Goal: Feedback & Contribution: Leave review/rating

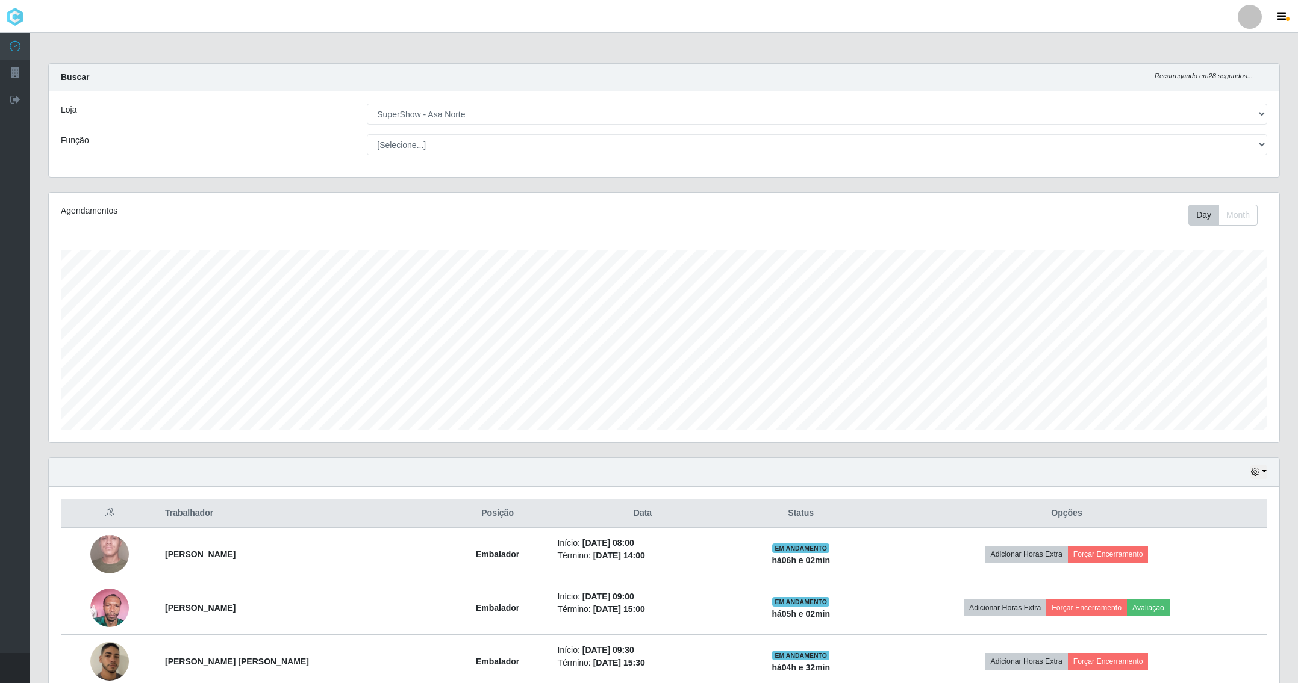
select select "71"
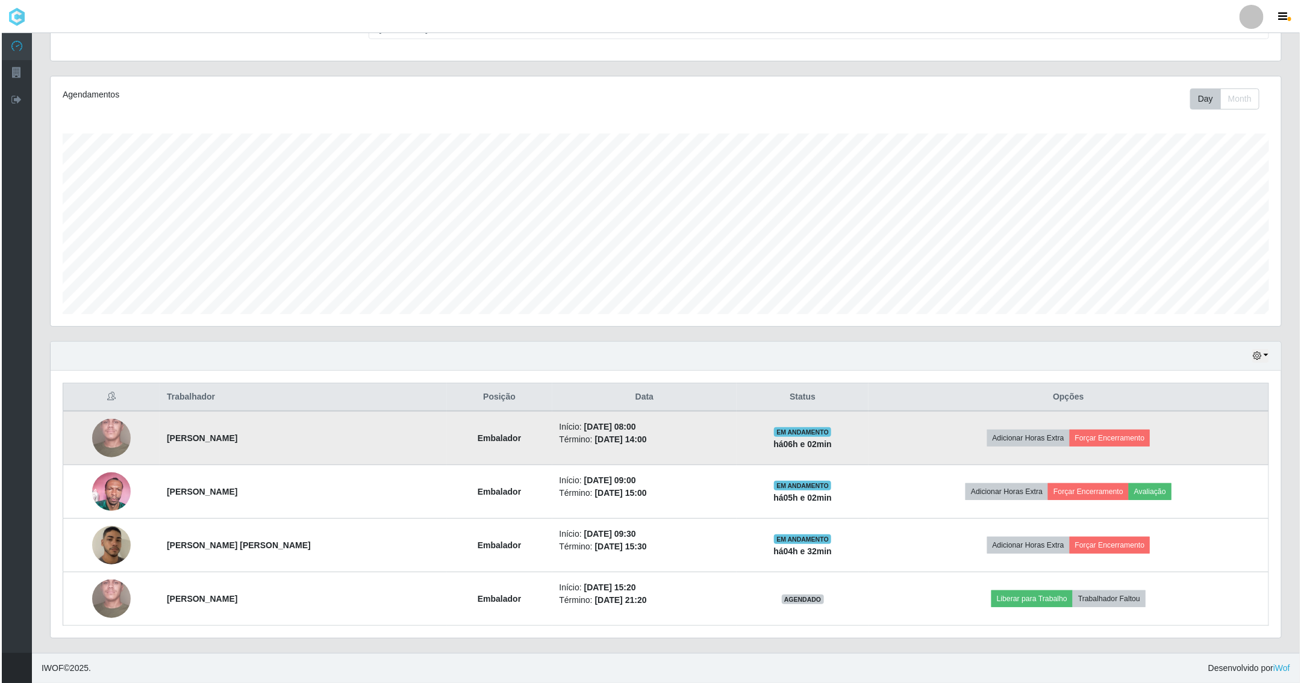
scroll to position [251, 1229]
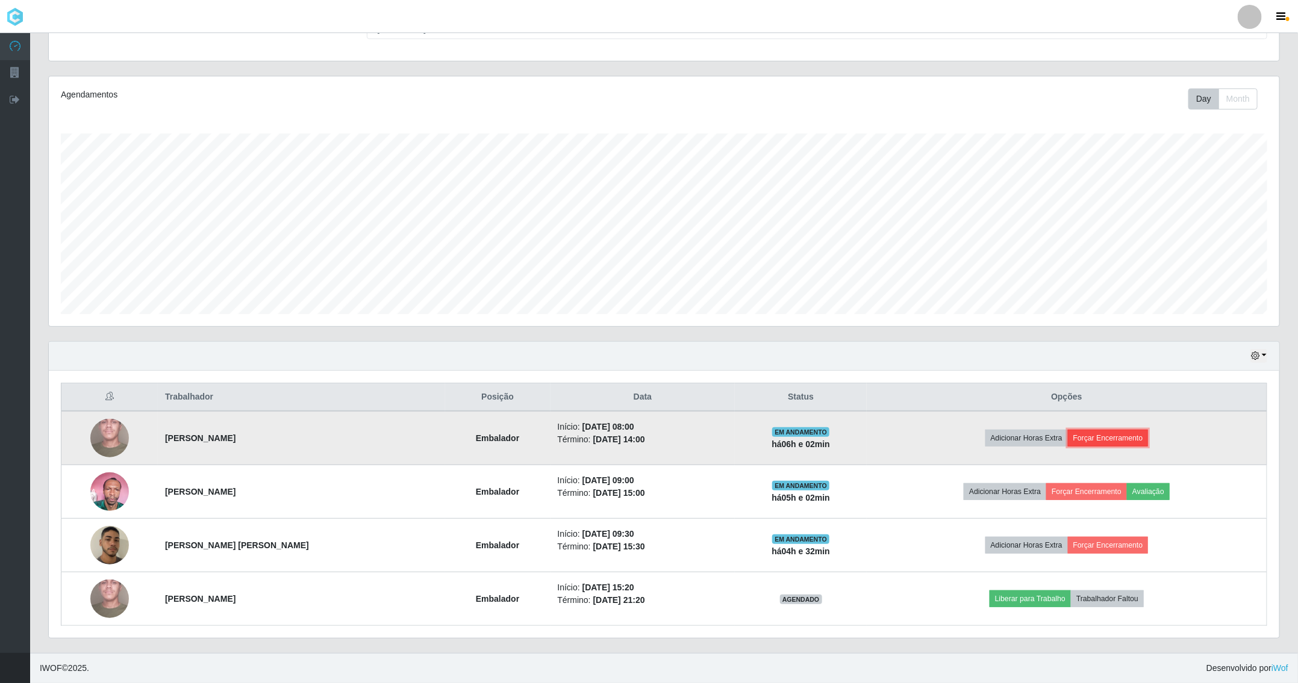
click at [1083, 435] on button "Forçar Encerramento" at bounding box center [1108, 438] width 81 height 17
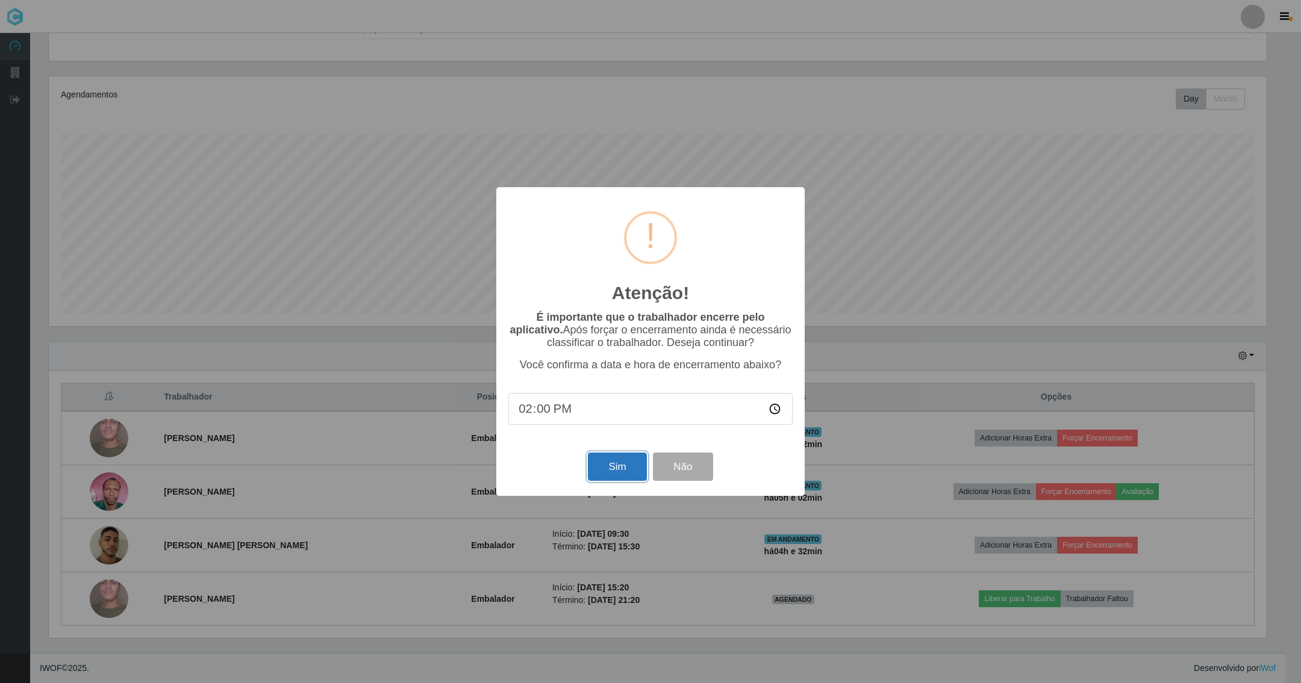
click at [603, 468] on button "Sim" at bounding box center [617, 467] width 58 height 28
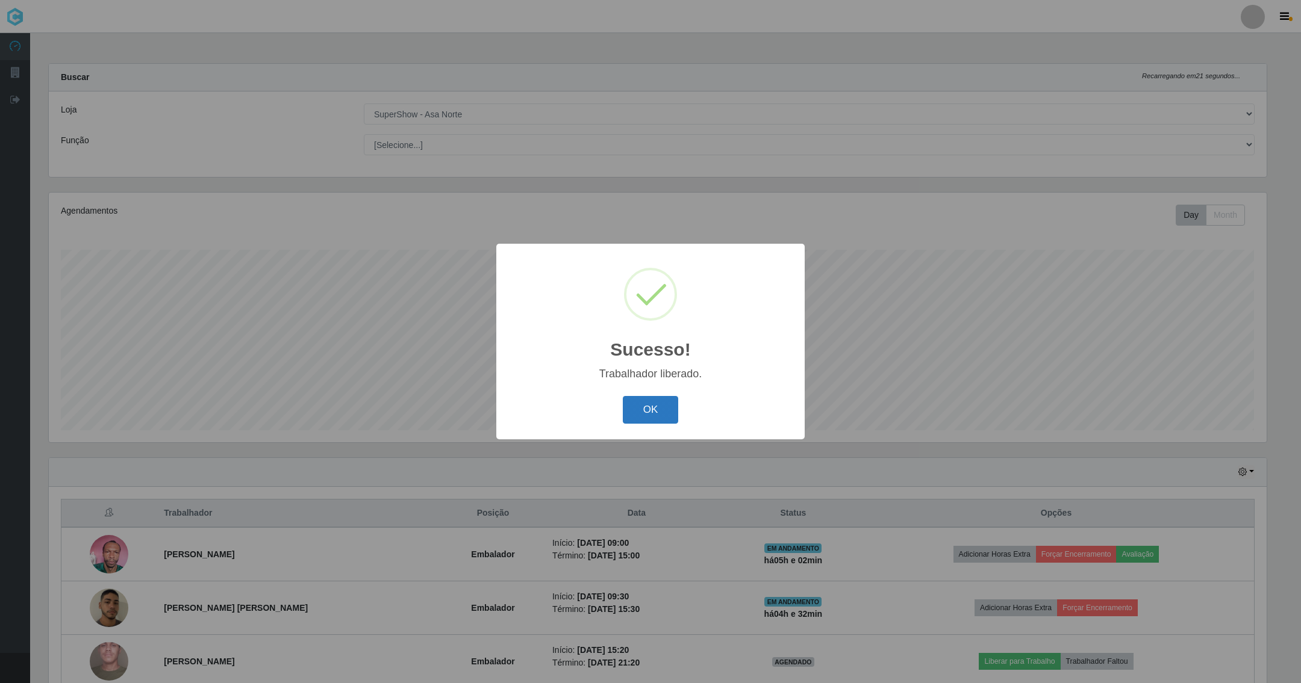
click at [656, 405] on button "OK" at bounding box center [651, 410] width 56 height 28
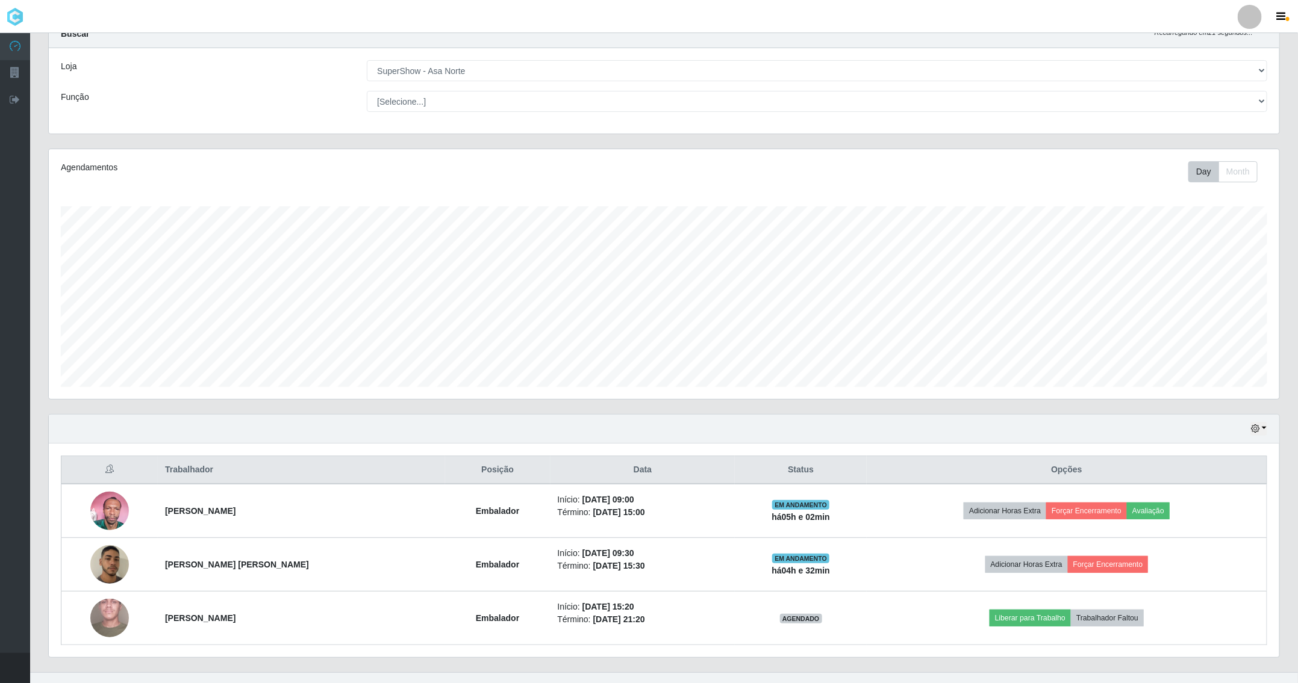
scroll to position [67, 0]
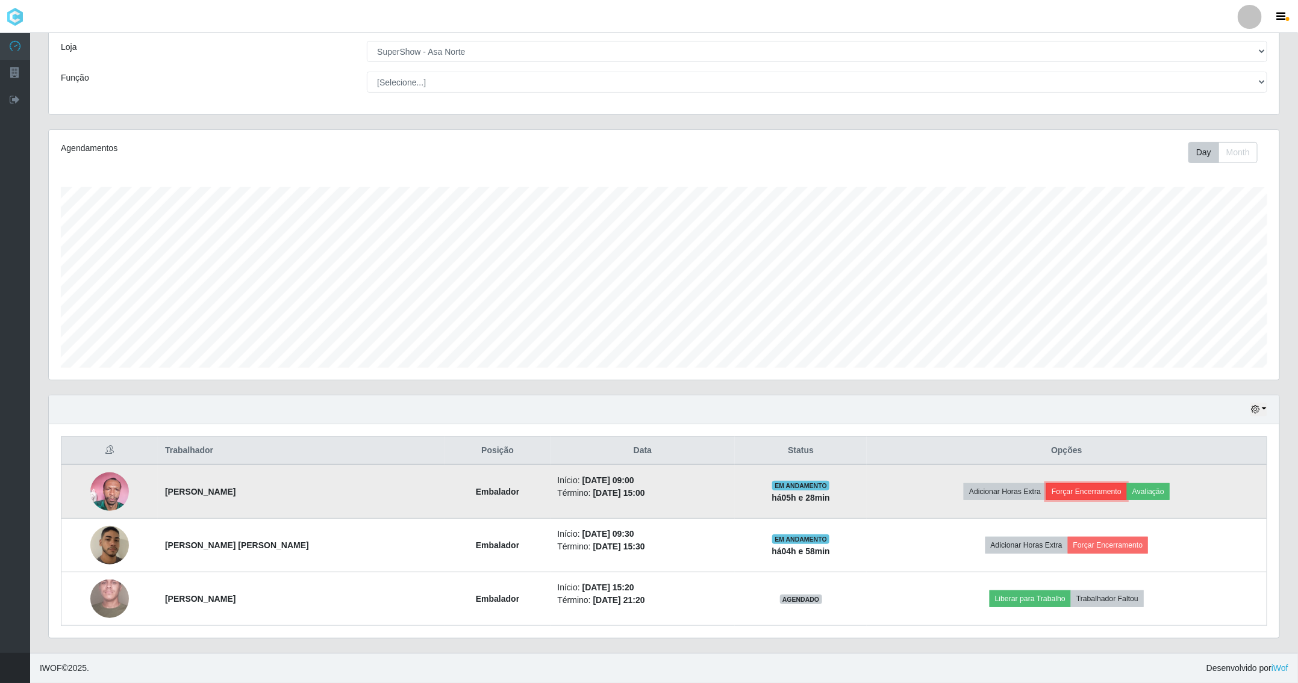
click at [1066, 494] on button "Forçar Encerramento" at bounding box center [1086, 492] width 81 height 17
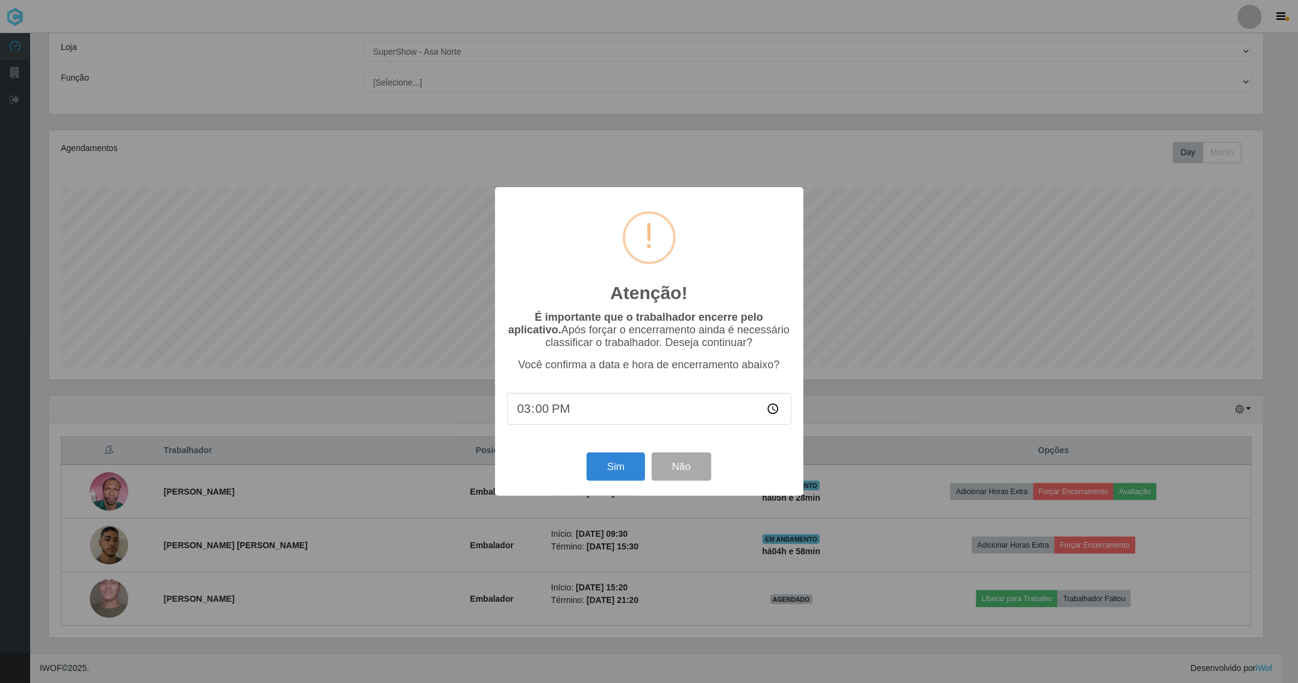
scroll to position [251, 1218]
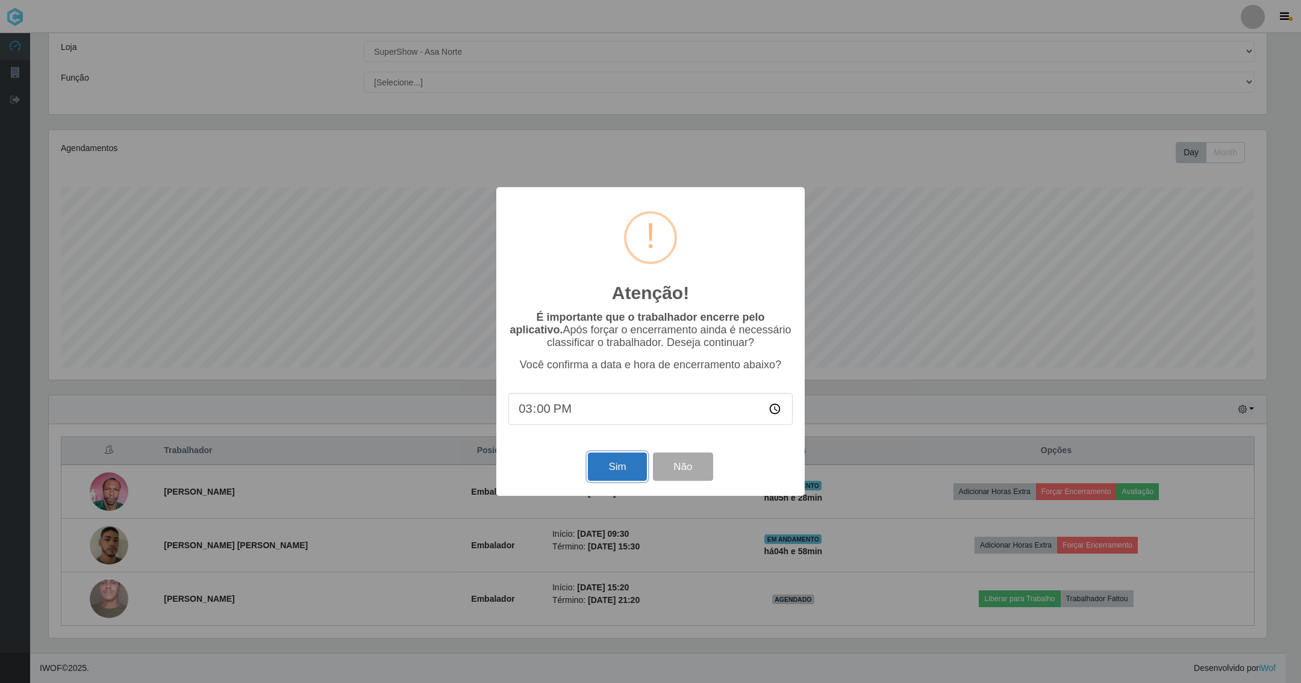
click at [611, 479] on button "Sim" at bounding box center [617, 467] width 58 height 28
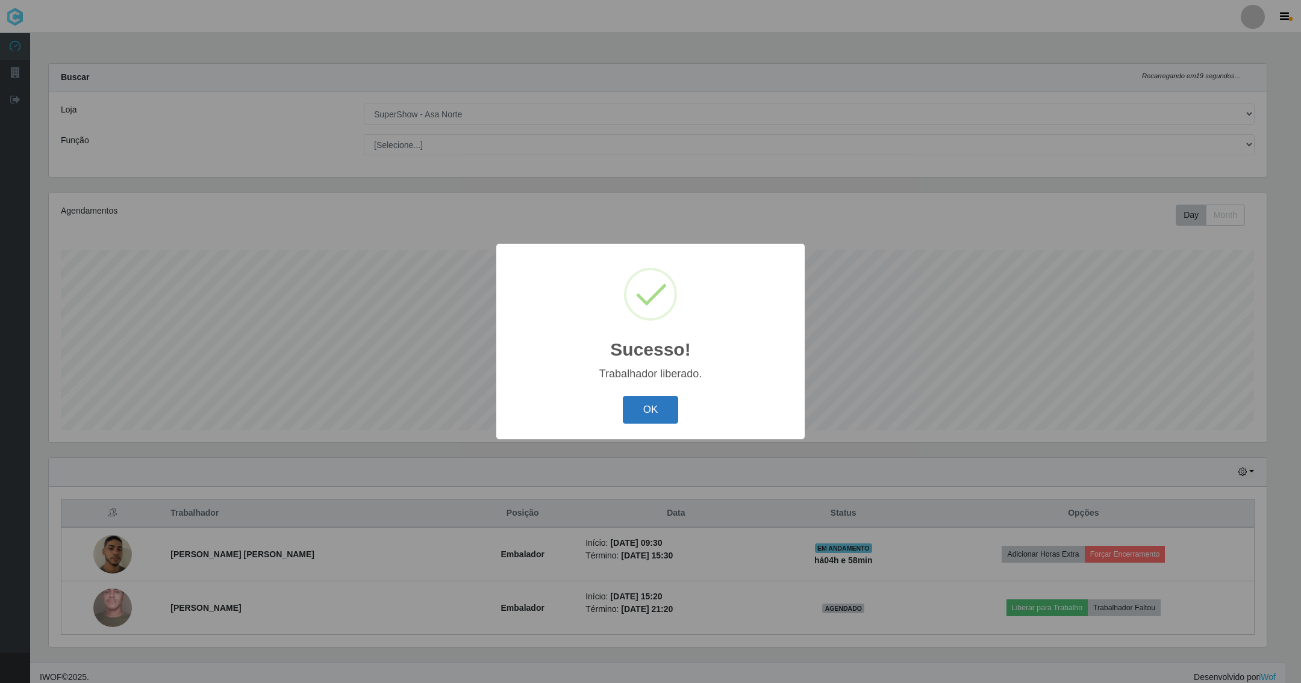
click at [643, 399] on button "OK" at bounding box center [651, 410] width 56 height 28
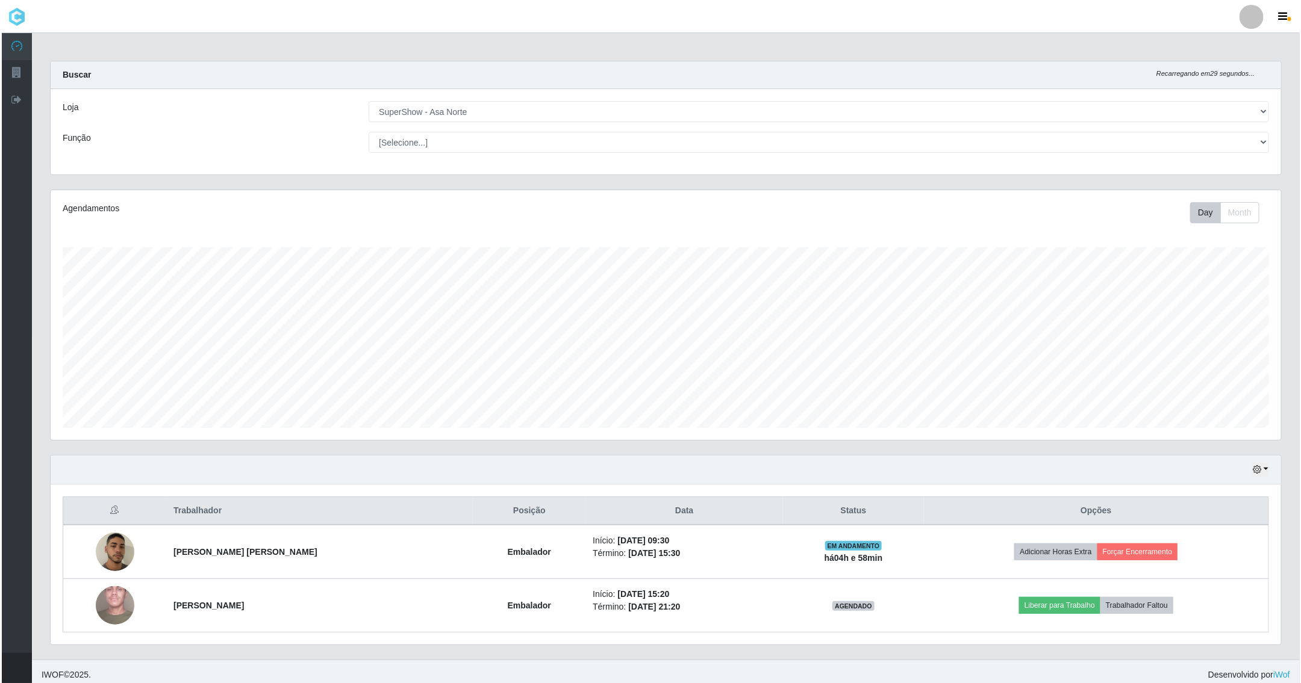
scroll to position [0, 0]
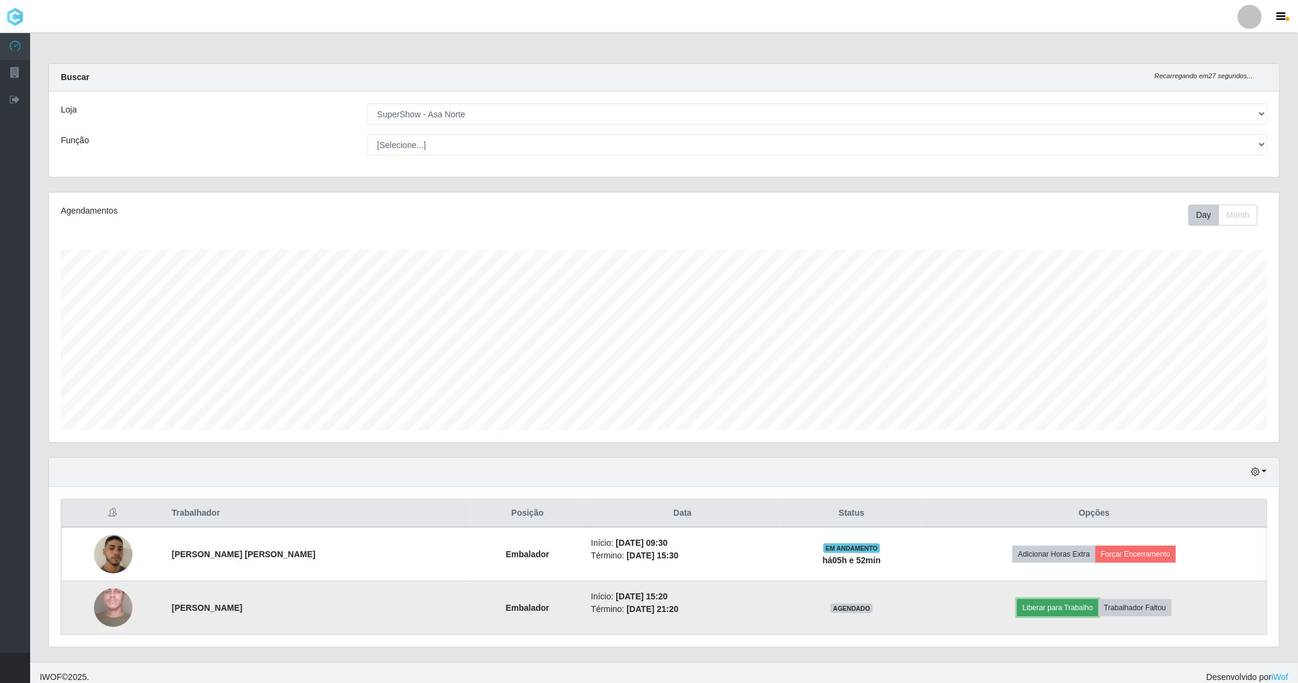
click at [1057, 609] on button "Liberar para Trabalho" at bounding box center [1057, 608] width 81 height 17
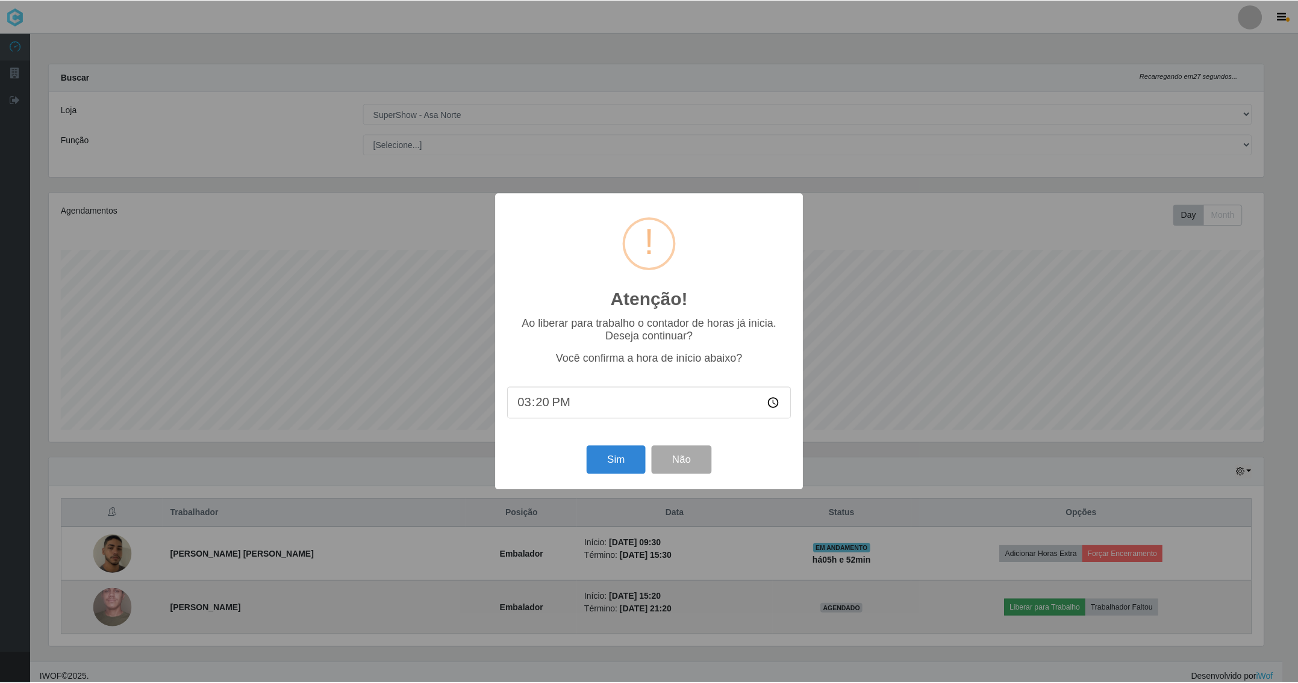
scroll to position [251, 1218]
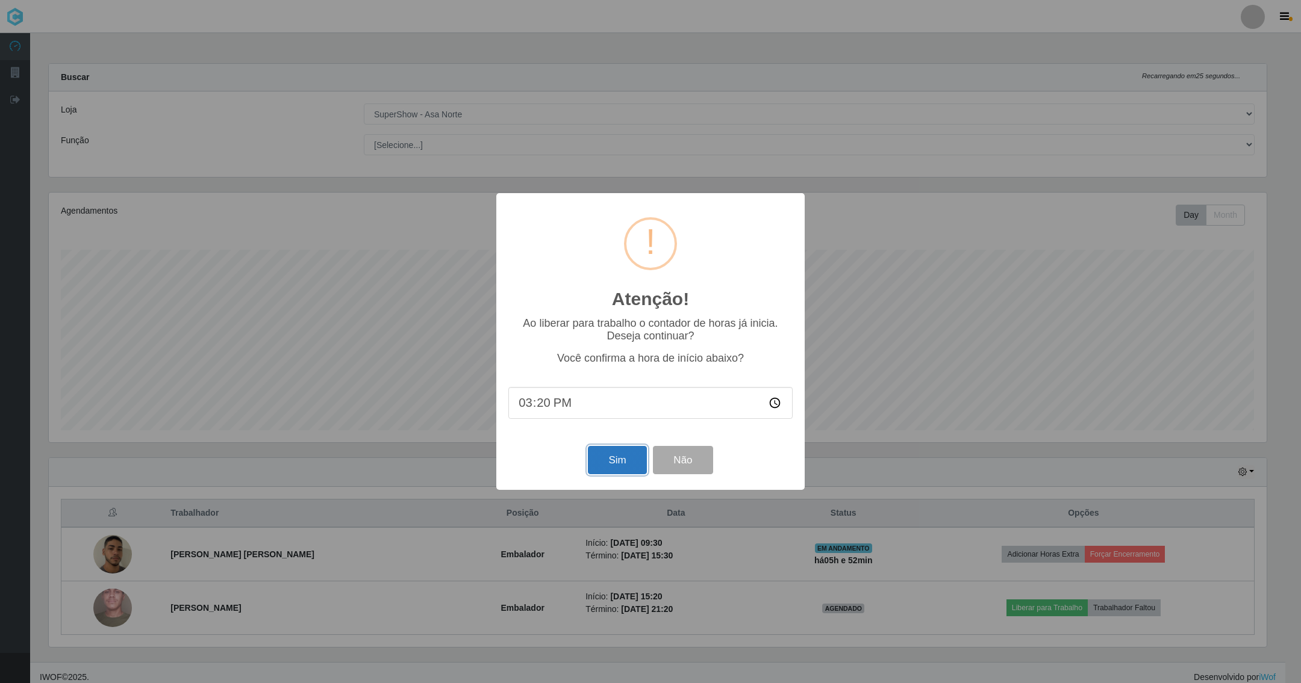
click at [625, 459] on button "Sim" at bounding box center [617, 460] width 58 height 28
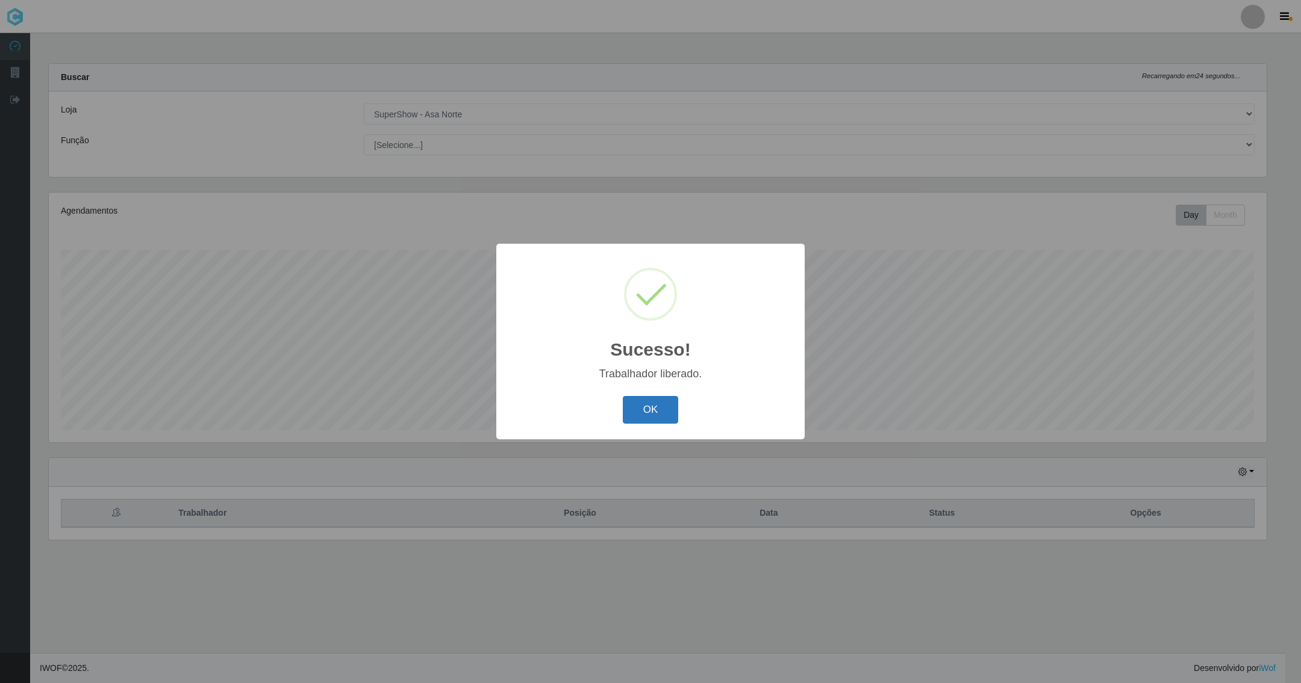
click at [654, 402] on button "OK" at bounding box center [651, 410] width 56 height 28
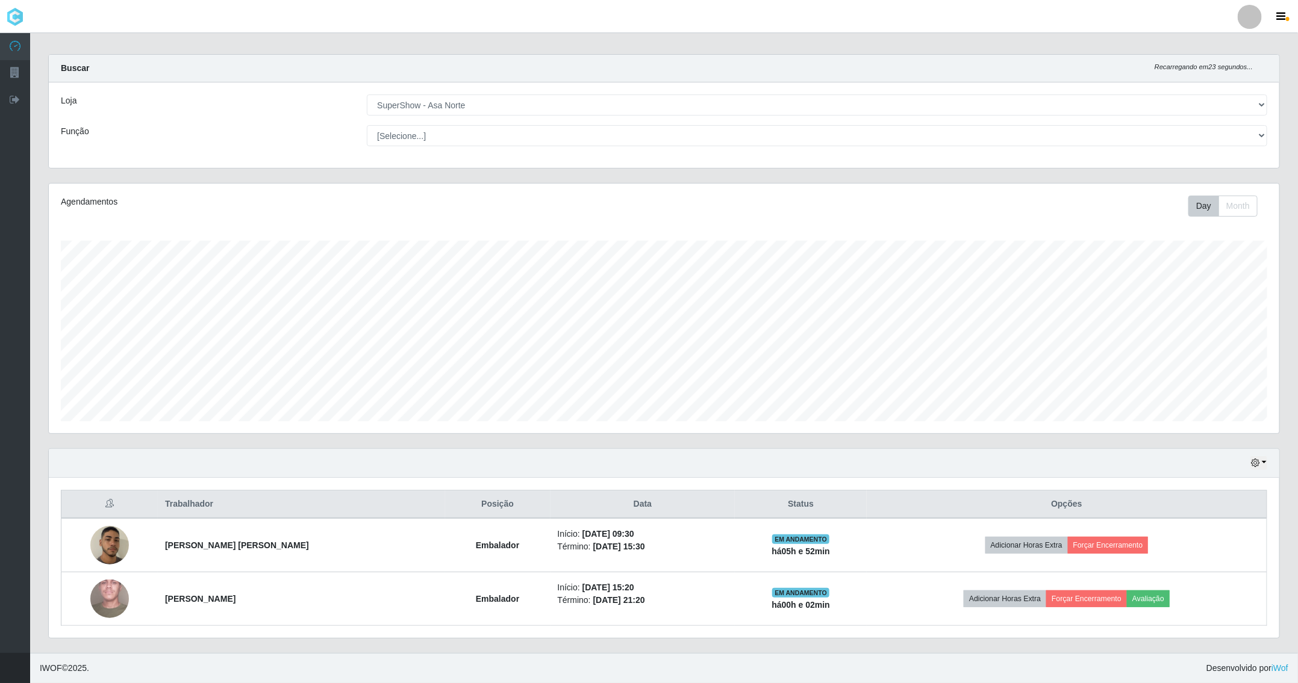
scroll to position [13, 0]
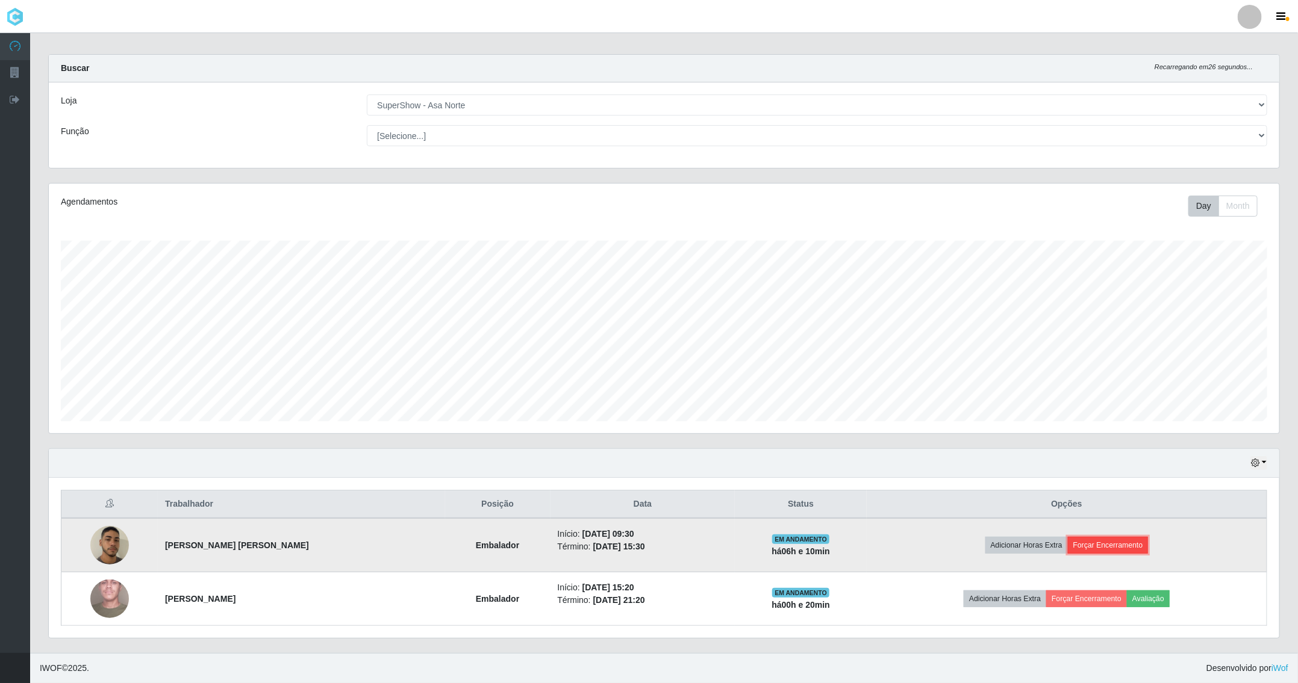
click at [1120, 543] on button "Forçar Encerramento" at bounding box center [1108, 545] width 81 height 17
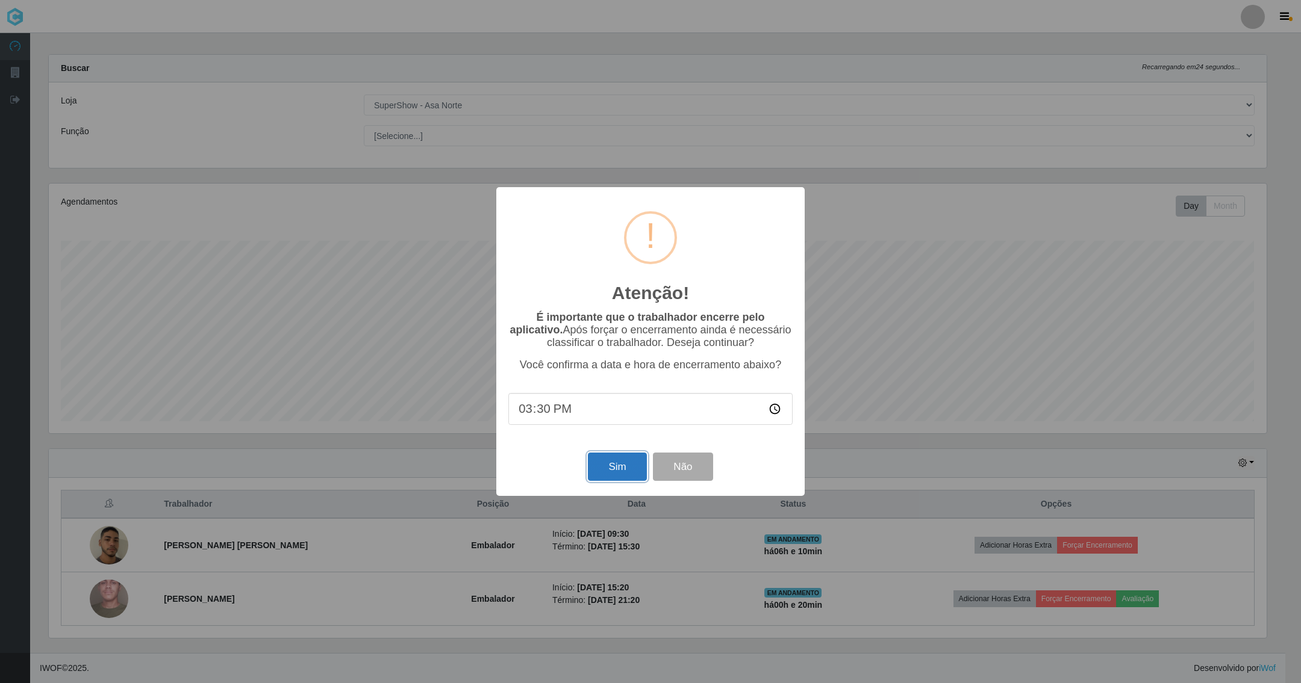
click at [625, 469] on button "Sim" at bounding box center [617, 467] width 58 height 28
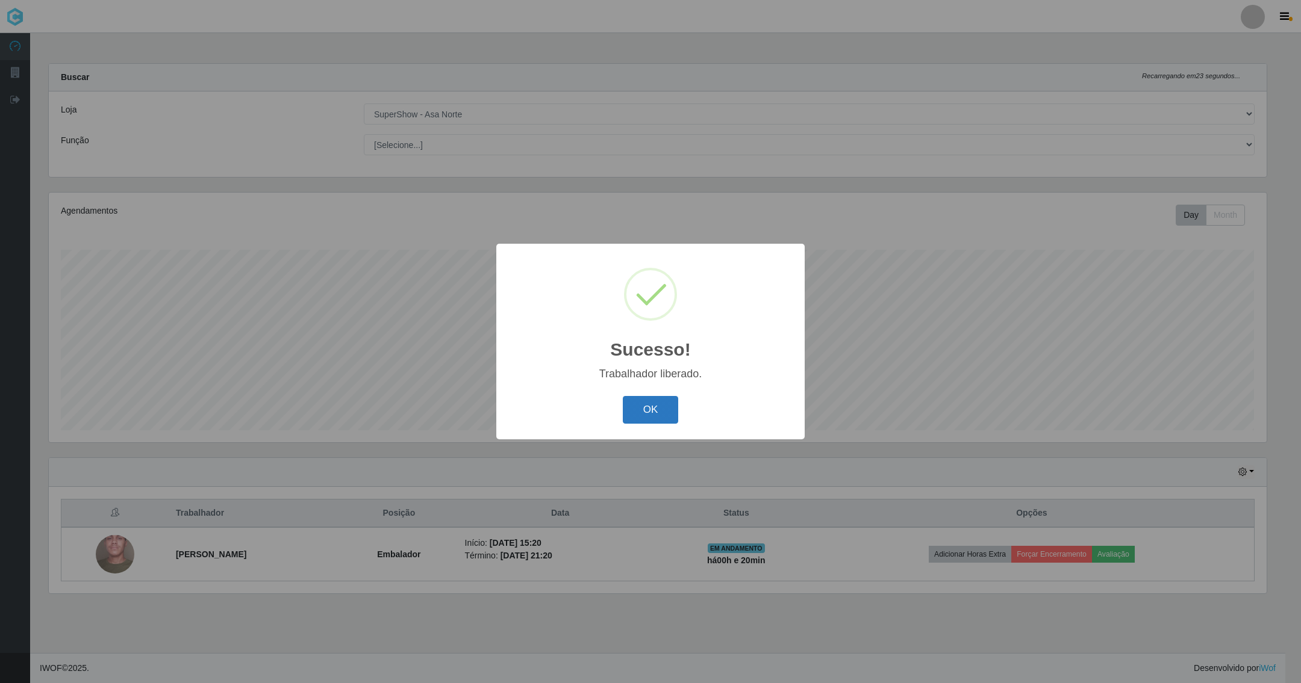
click at [665, 409] on button "OK" at bounding box center [651, 410] width 56 height 28
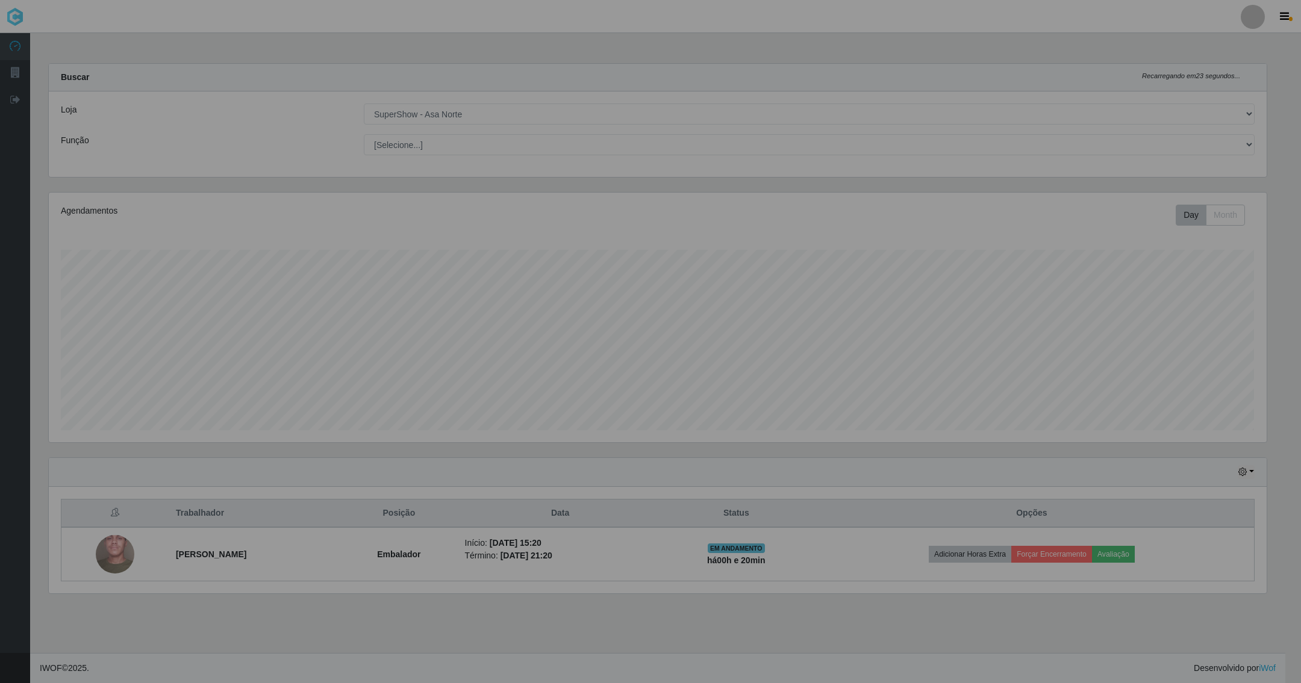
scroll to position [251, 1232]
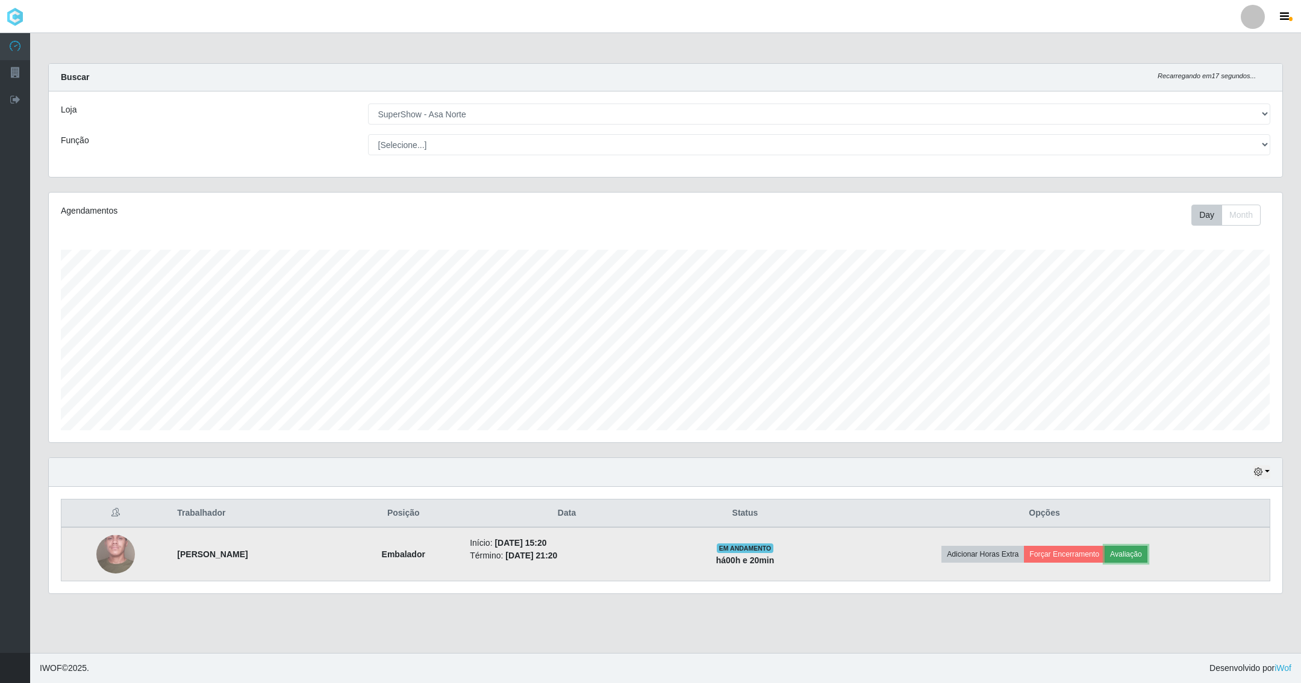
click at [1132, 551] on button "Avaliação" at bounding box center [1125, 554] width 43 height 17
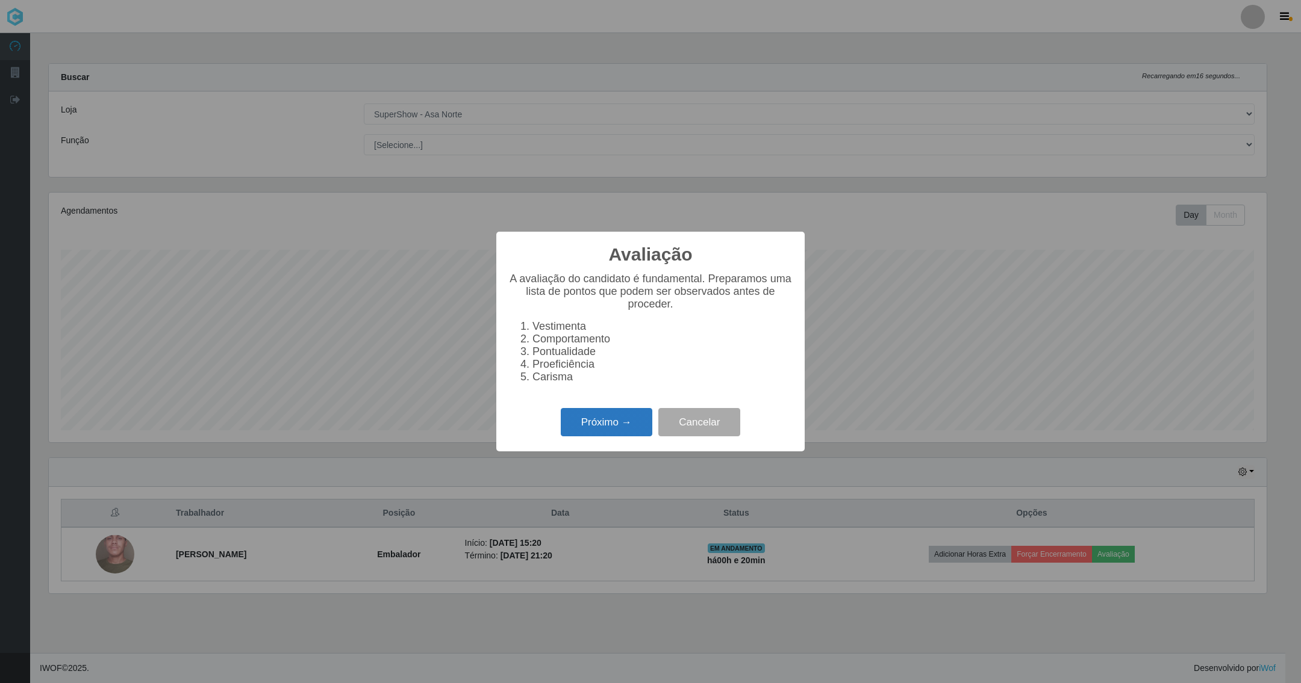
click at [614, 429] on button "Próximo →" at bounding box center [607, 422] width 92 height 28
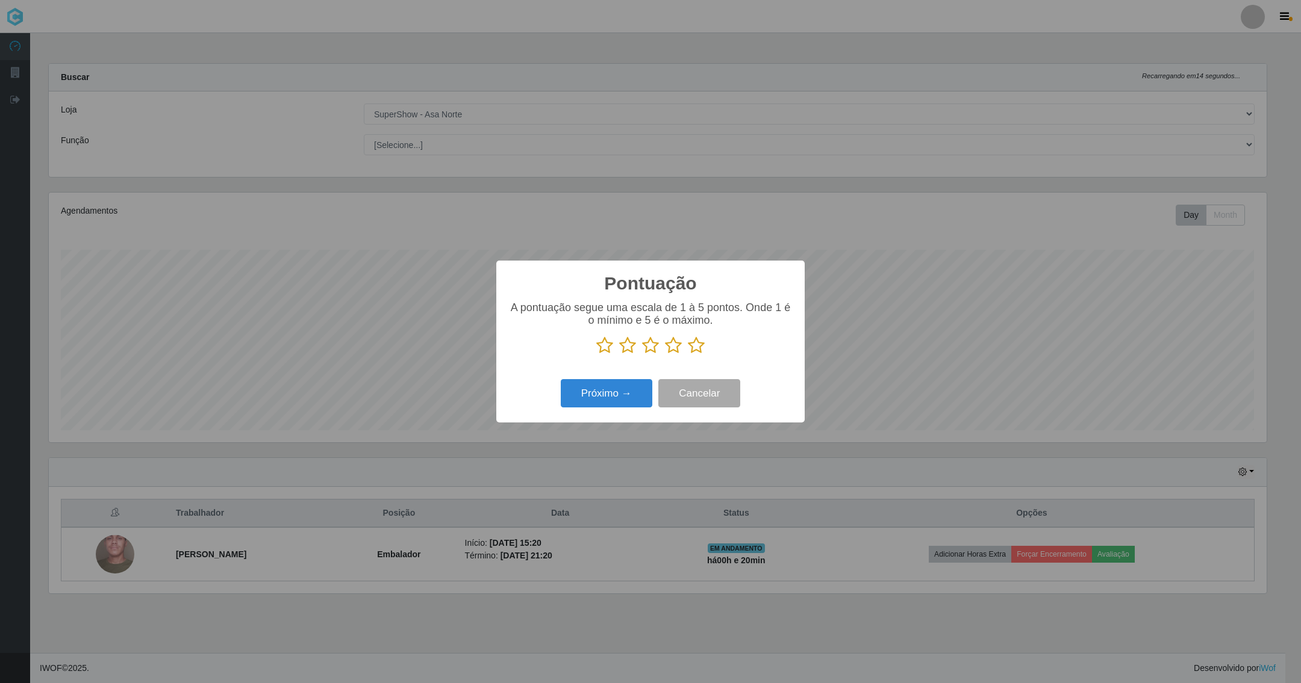
click at [696, 346] on icon at bounding box center [696, 346] width 17 height 18
click at [688, 355] on input "radio" at bounding box center [688, 355] width 0 height 0
click at [637, 399] on button "Próximo →" at bounding box center [607, 393] width 92 height 28
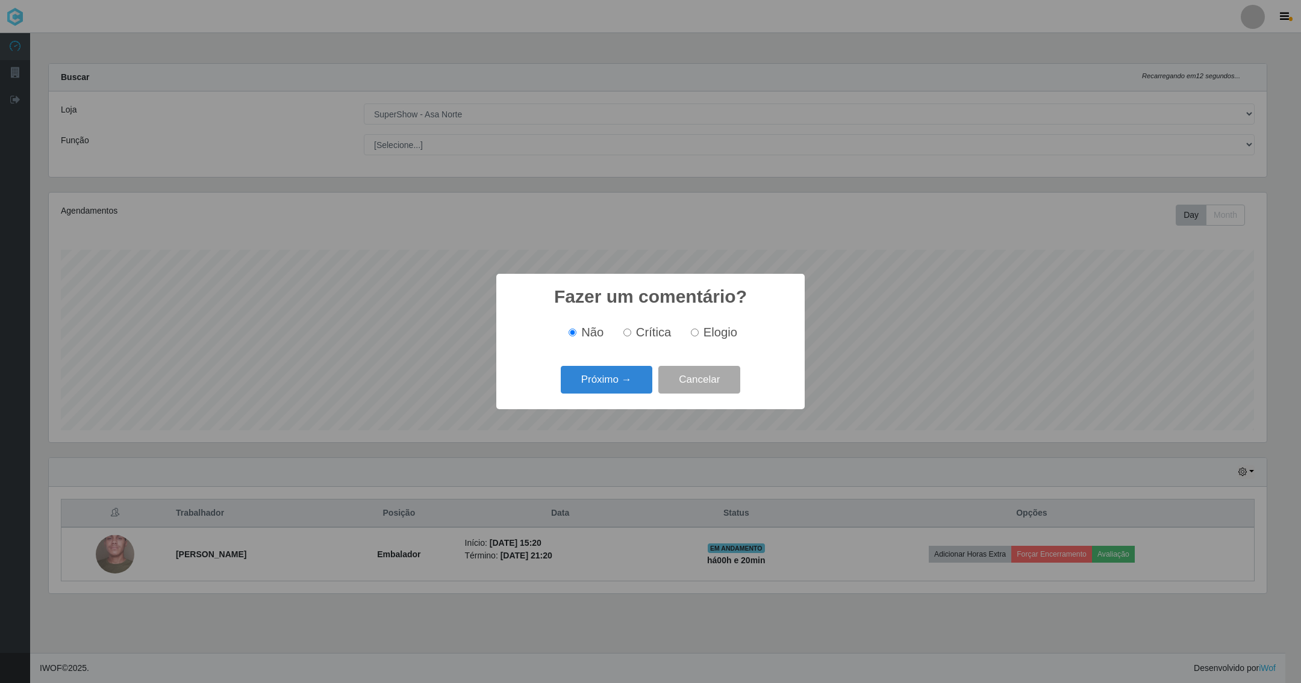
click at [694, 334] on input "Elogio" at bounding box center [695, 333] width 8 height 8
radio input "true"
click at [625, 391] on button "Próximo →" at bounding box center [607, 380] width 92 height 28
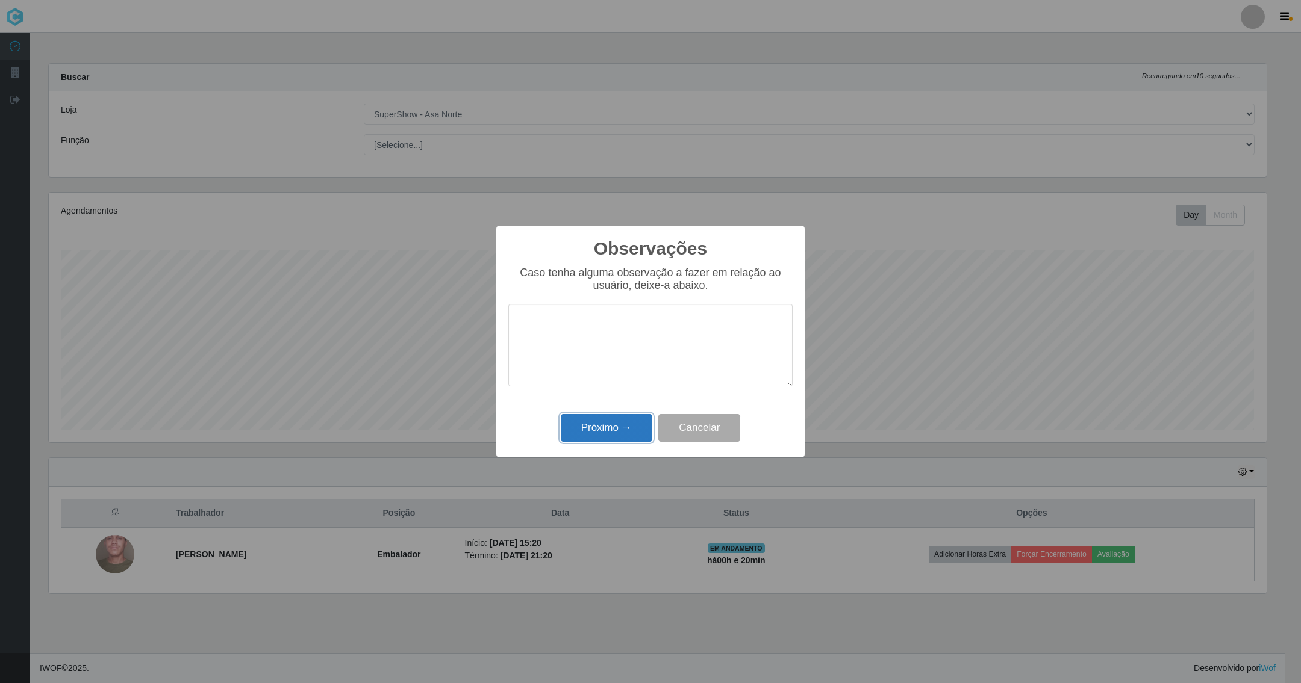
click at [618, 426] on button "Próximo →" at bounding box center [607, 428] width 92 height 28
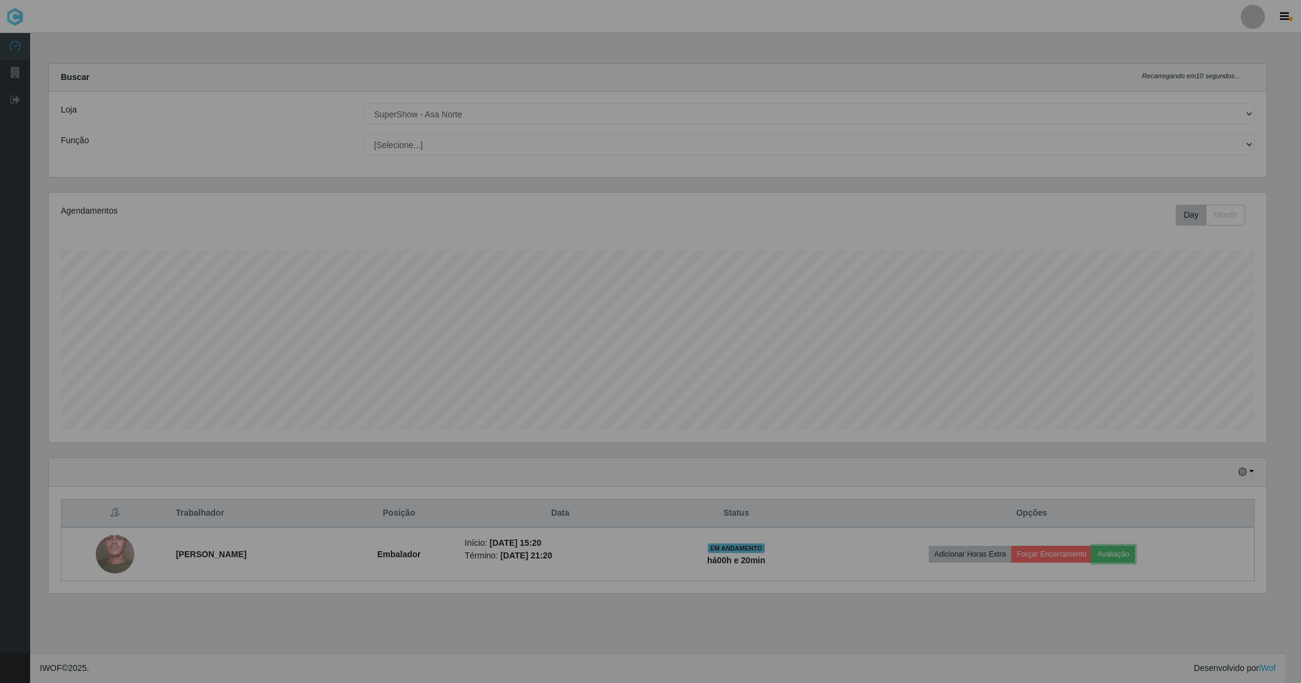
scroll to position [251, 1232]
